Goal: Contribute content: Add original content to the website for others to see

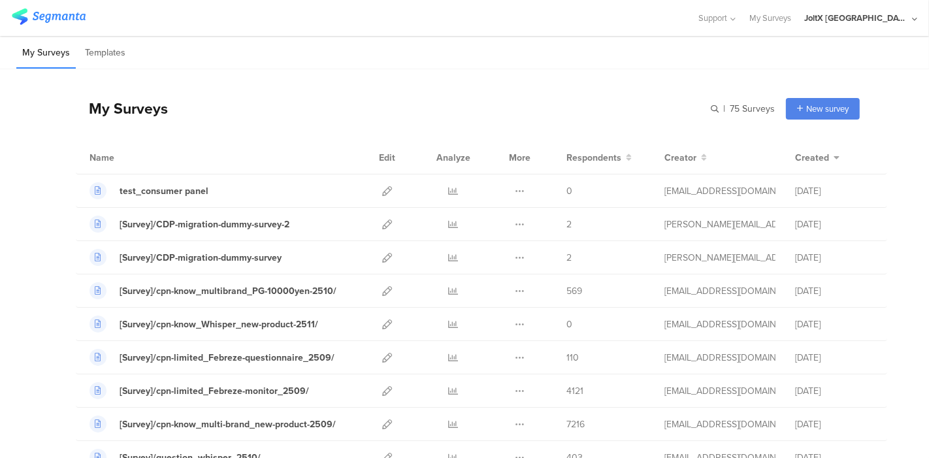
scroll to position [73, 0]
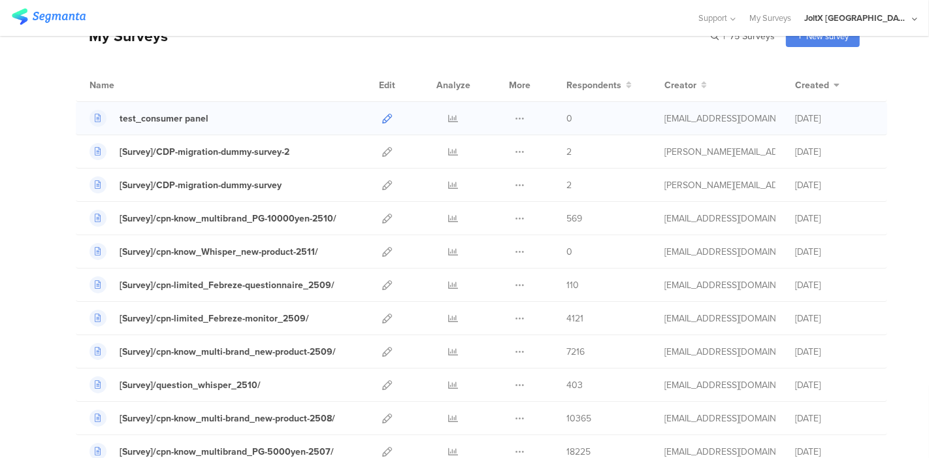
drag, startPoint x: 0, startPoint y: 0, endPoint x: 376, endPoint y: 114, distance: 392.5
click at [382, 114] on icon at bounding box center [387, 119] width 10 height 10
click at [449, 114] on icon at bounding box center [454, 119] width 10 height 10
click at [449, 287] on icon at bounding box center [454, 285] width 10 height 10
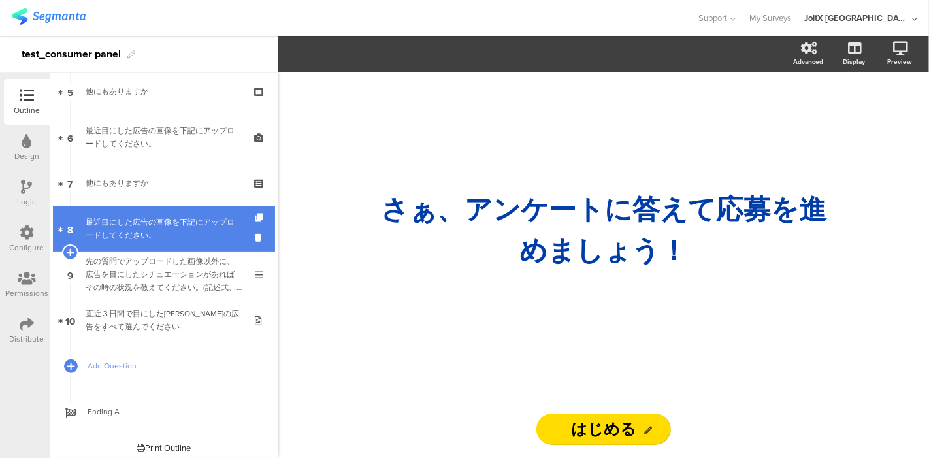
scroll to position [244, 0]
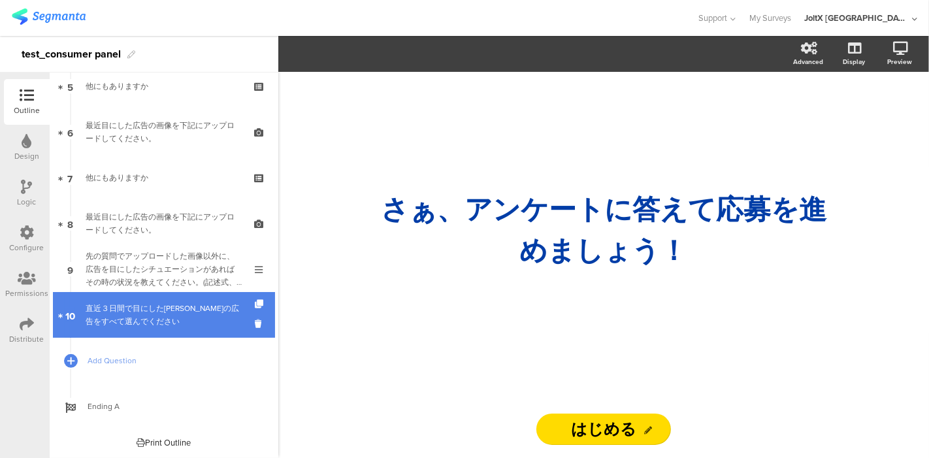
click at [151, 312] on div "直近３日間で目にしたアリエールの広告をすべて選んでください" at bounding box center [164, 315] width 156 height 26
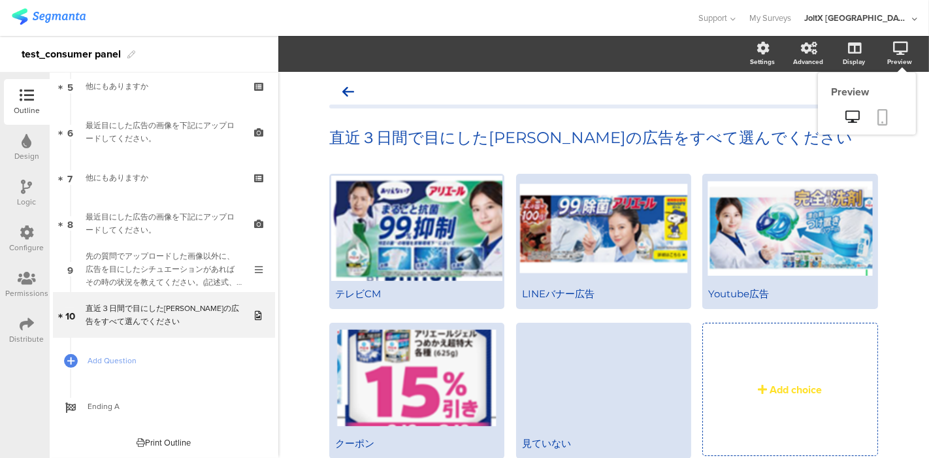
click at [869, 117] on link at bounding box center [883, 118] width 29 height 25
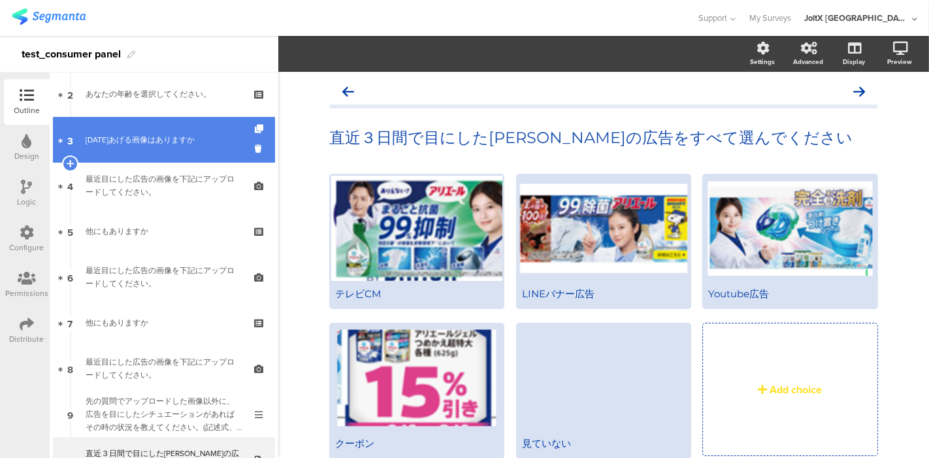
scroll to position [99, 0]
click at [141, 136] on div "今日あげる画像はありますか" at bounding box center [164, 140] width 156 height 13
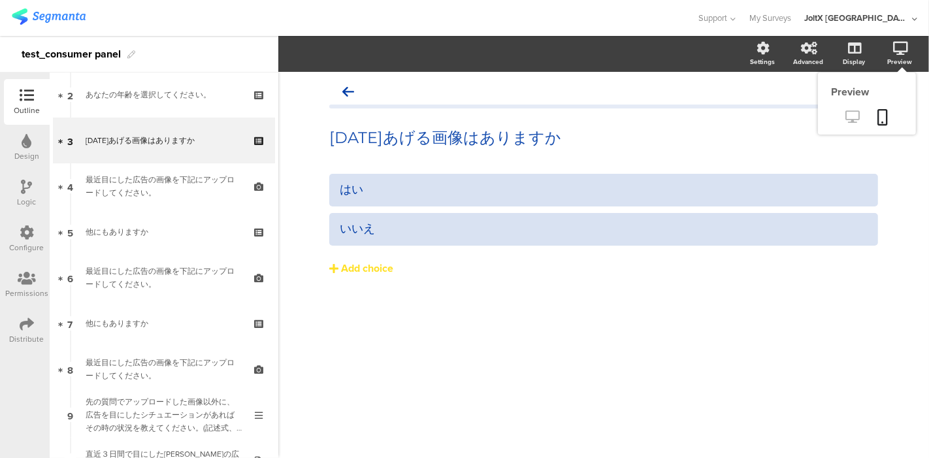
click at [855, 121] on icon at bounding box center [853, 116] width 14 height 12
click at [855, 112] on icon at bounding box center [853, 116] width 14 height 12
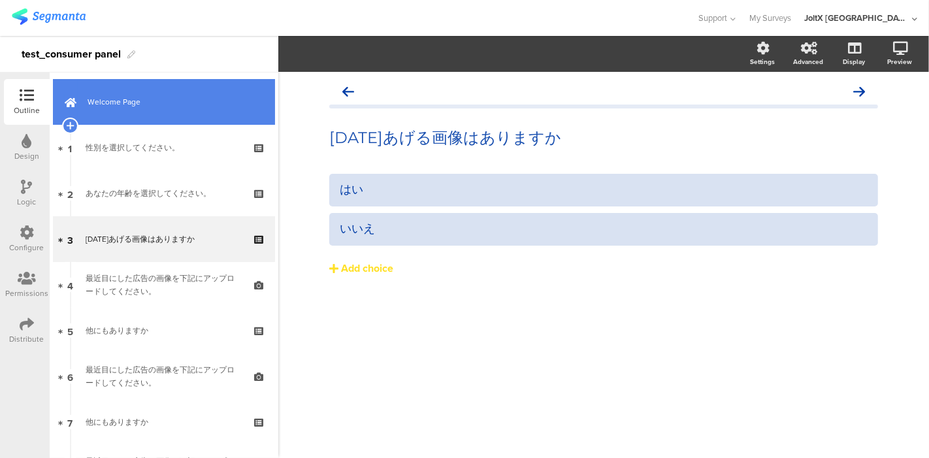
click at [114, 101] on span "Welcome Page" at bounding box center [171, 101] width 167 height 13
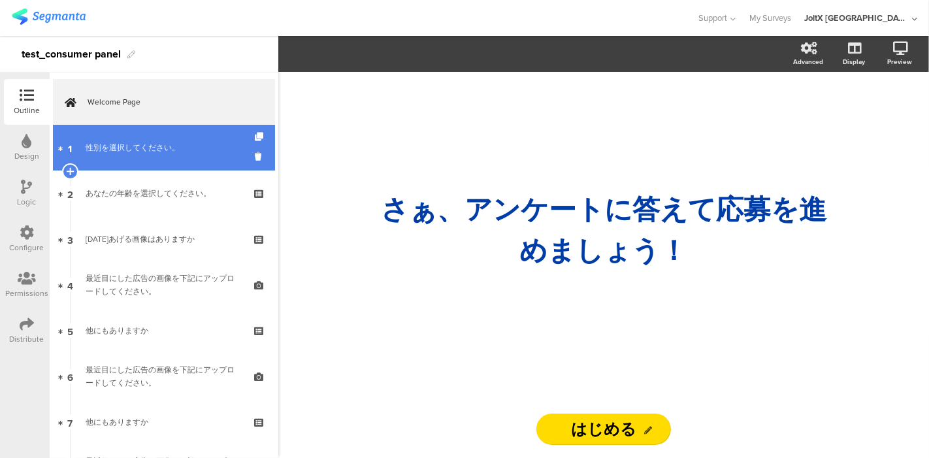
click at [120, 146] on div "性別を選択してください。" at bounding box center [164, 147] width 156 height 13
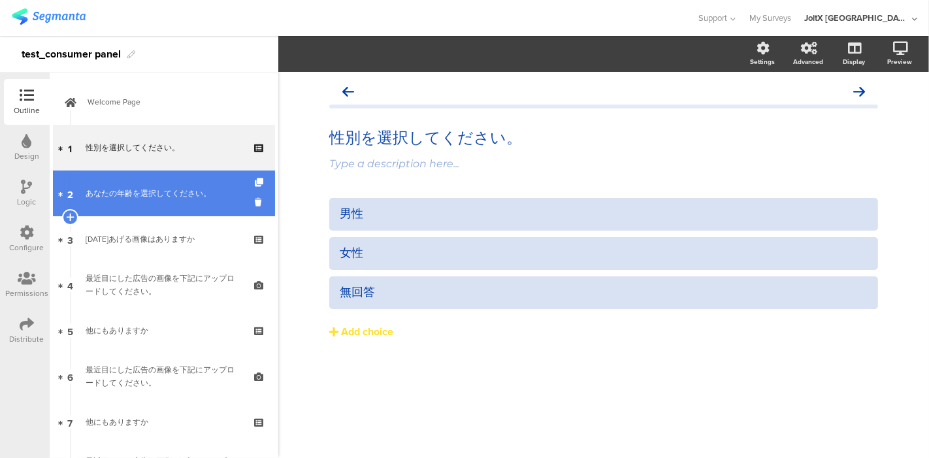
click at [127, 193] on div "あなたの年齢を選択してください。" at bounding box center [164, 193] width 156 height 13
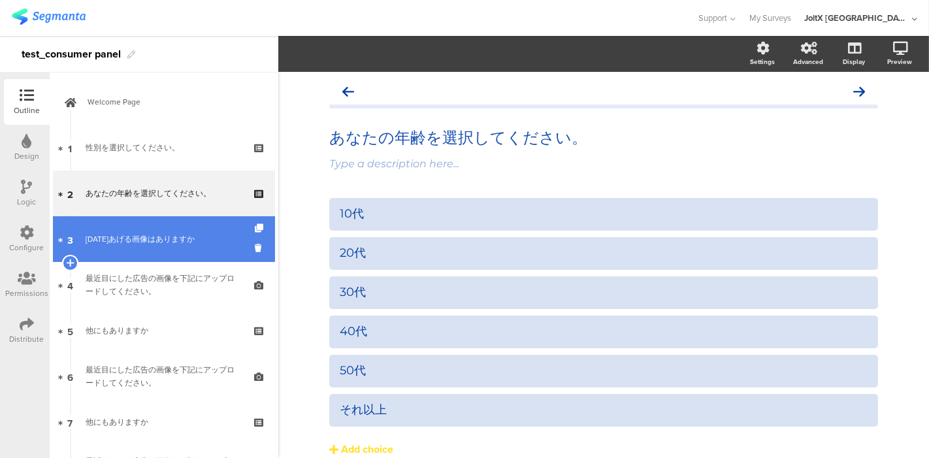
click at [137, 236] on div "今日あげる画像はありますか" at bounding box center [164, 239] width 156 height 13
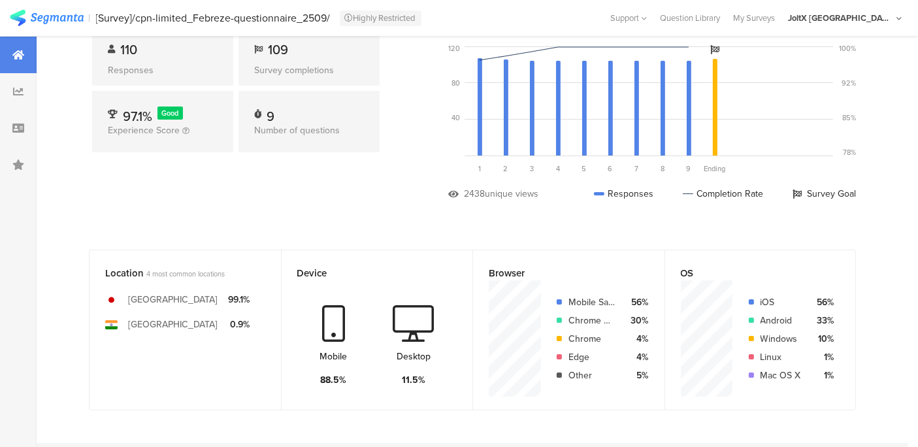
scroll to position [145, 0]
